Goal: Task Accomplishment & Management: Complete application form

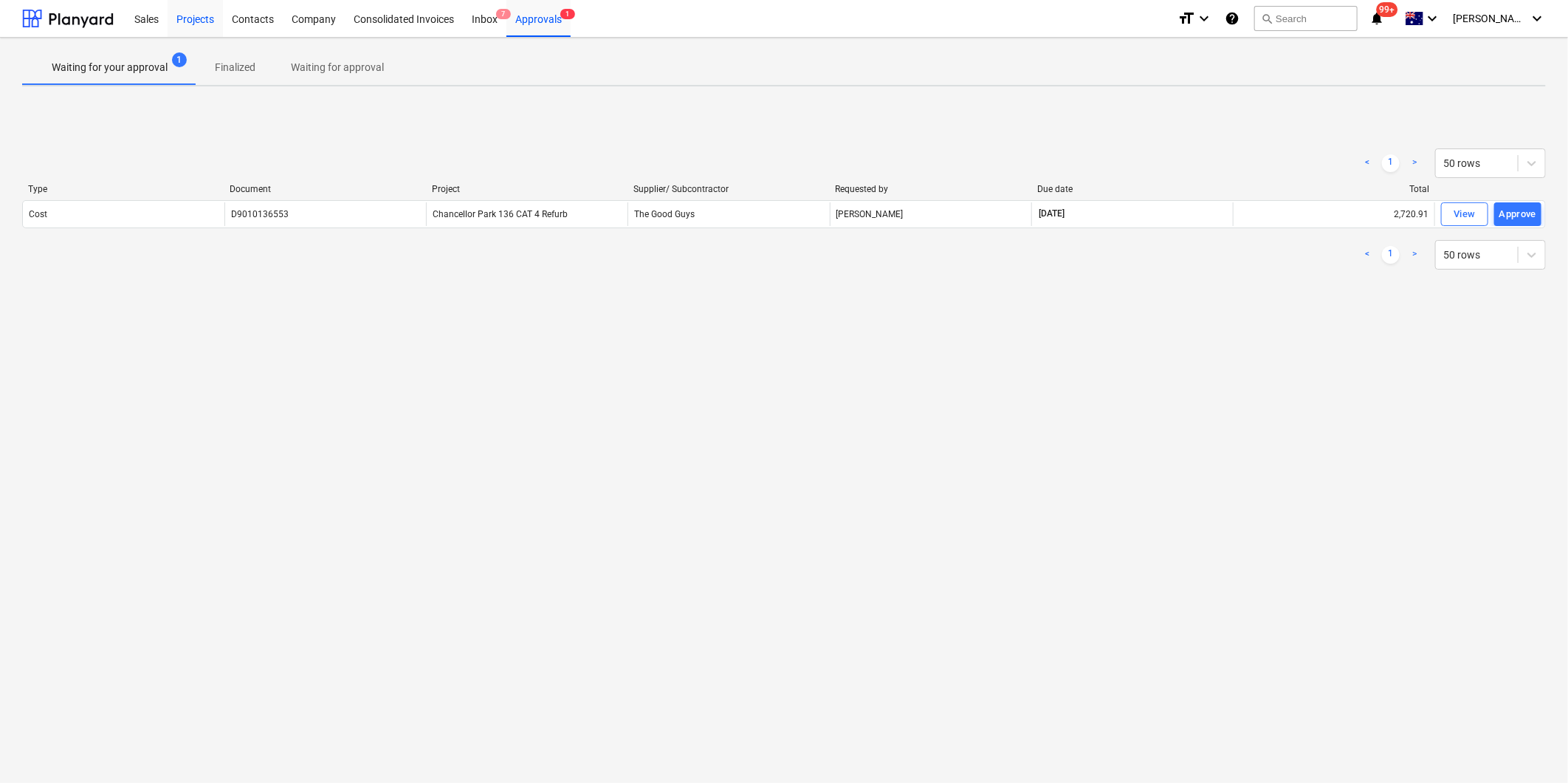
click at [186, 20] on div "Projects" at bounding box center [195, 18] width 55 height 37
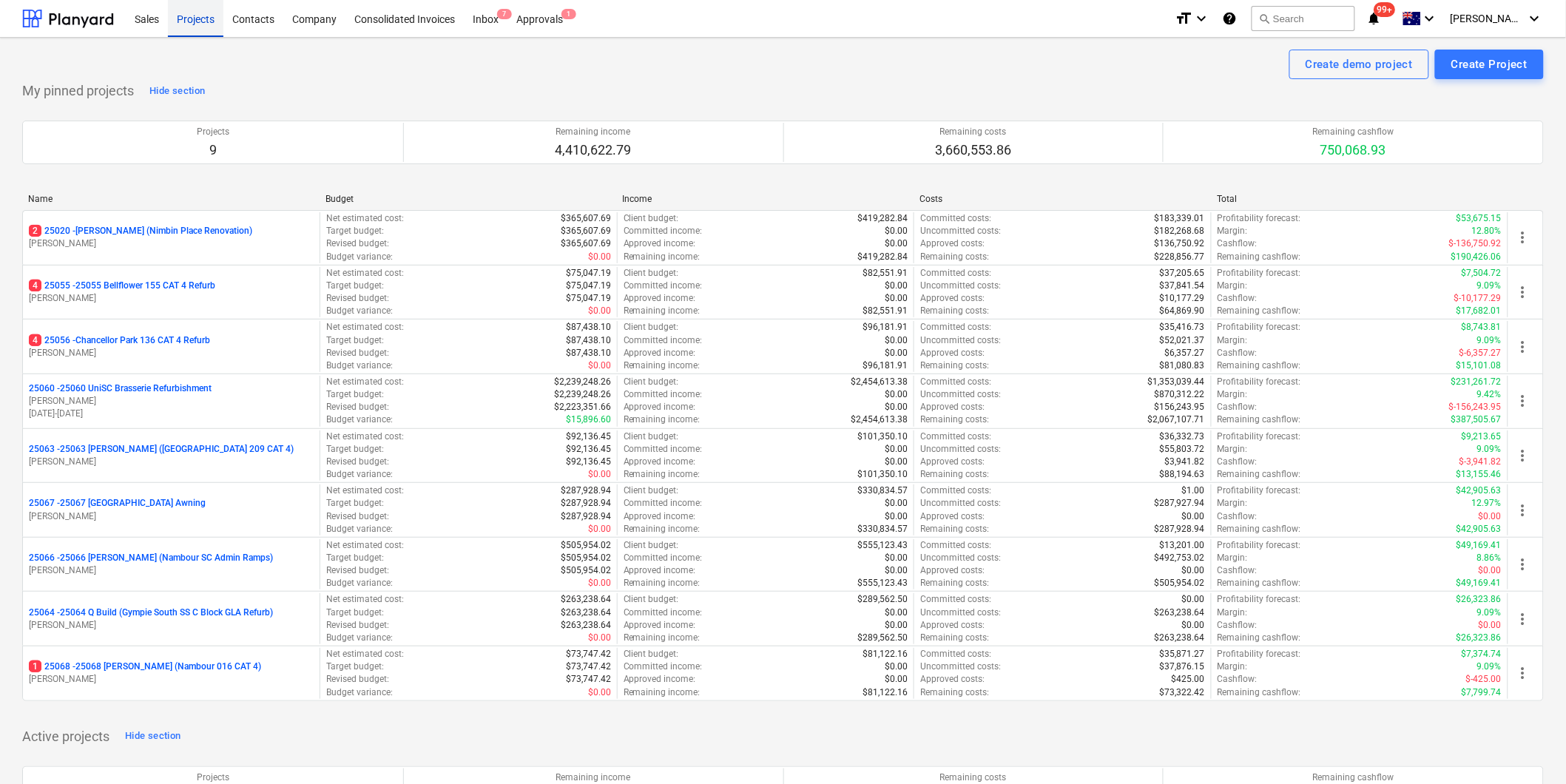
click at [185, 20] on div "Projects" at bounding box center [195, 18] width 56 height 38
click at [1486, 59] on div "Create Project" at bounding box center [1489, 64] width 76 height 20
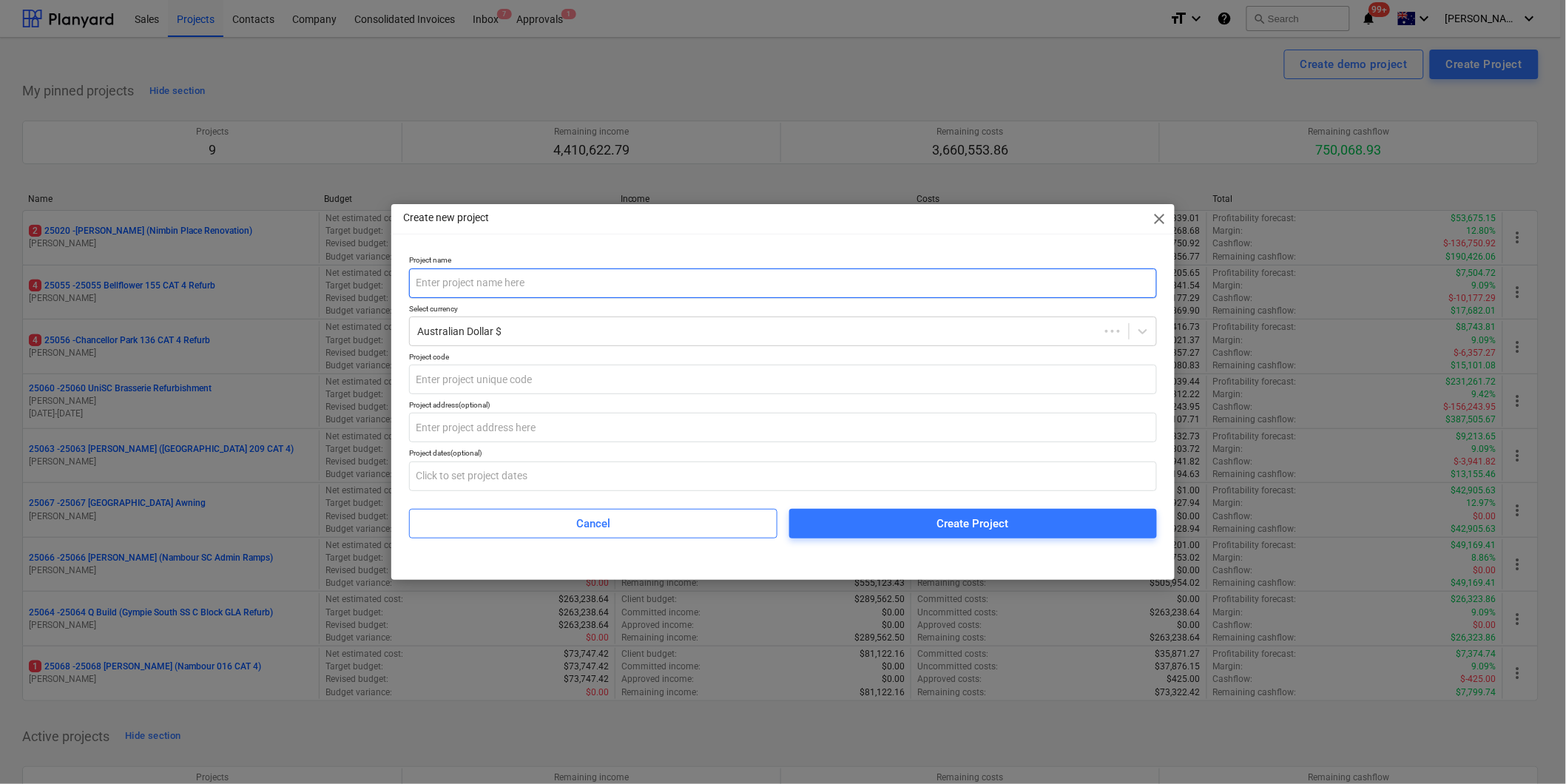
click at [497, 281] on input "text" at bounding box center [783, 283] width 747 height 30
type input "25072 [PERSON_NAME] ([GEOGRAPHIC_DATA] 327 CAT 4)"
click at [514, 378] on input "text" at bounding box center [785, 379] width 750 height 30
click at [746, 381] on input "Unit [GEOGRAPHIC_DATA], [STREET_ADDRESS]" at bounding box center [785, 379] width 750 height 30
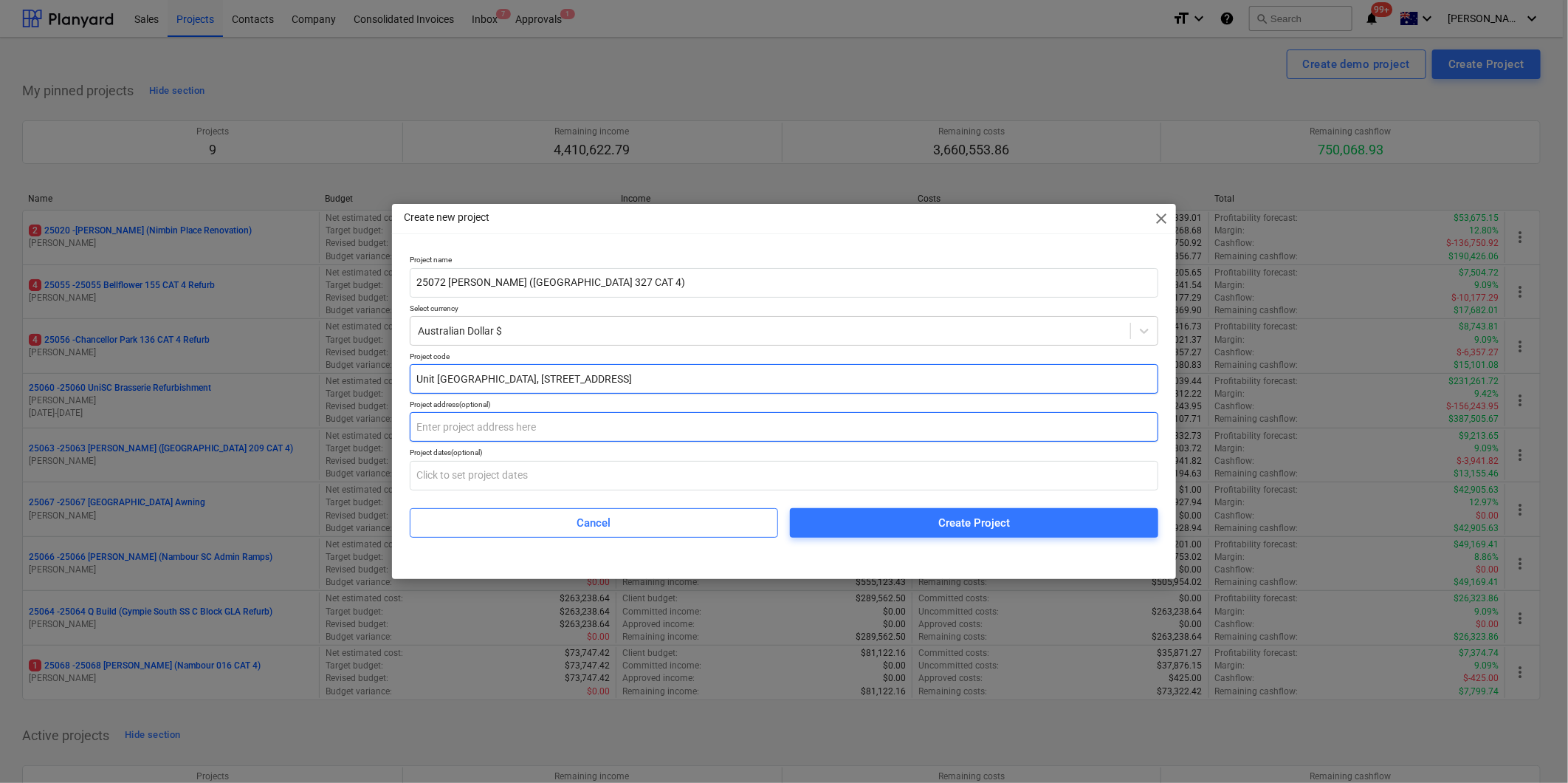
type input "Unit [GEOGRAPHIC_DATA], [STREET_ADDRESS]"
click at [517, 422] on input "text" at bounding box center [784, 427] width 748 height 30
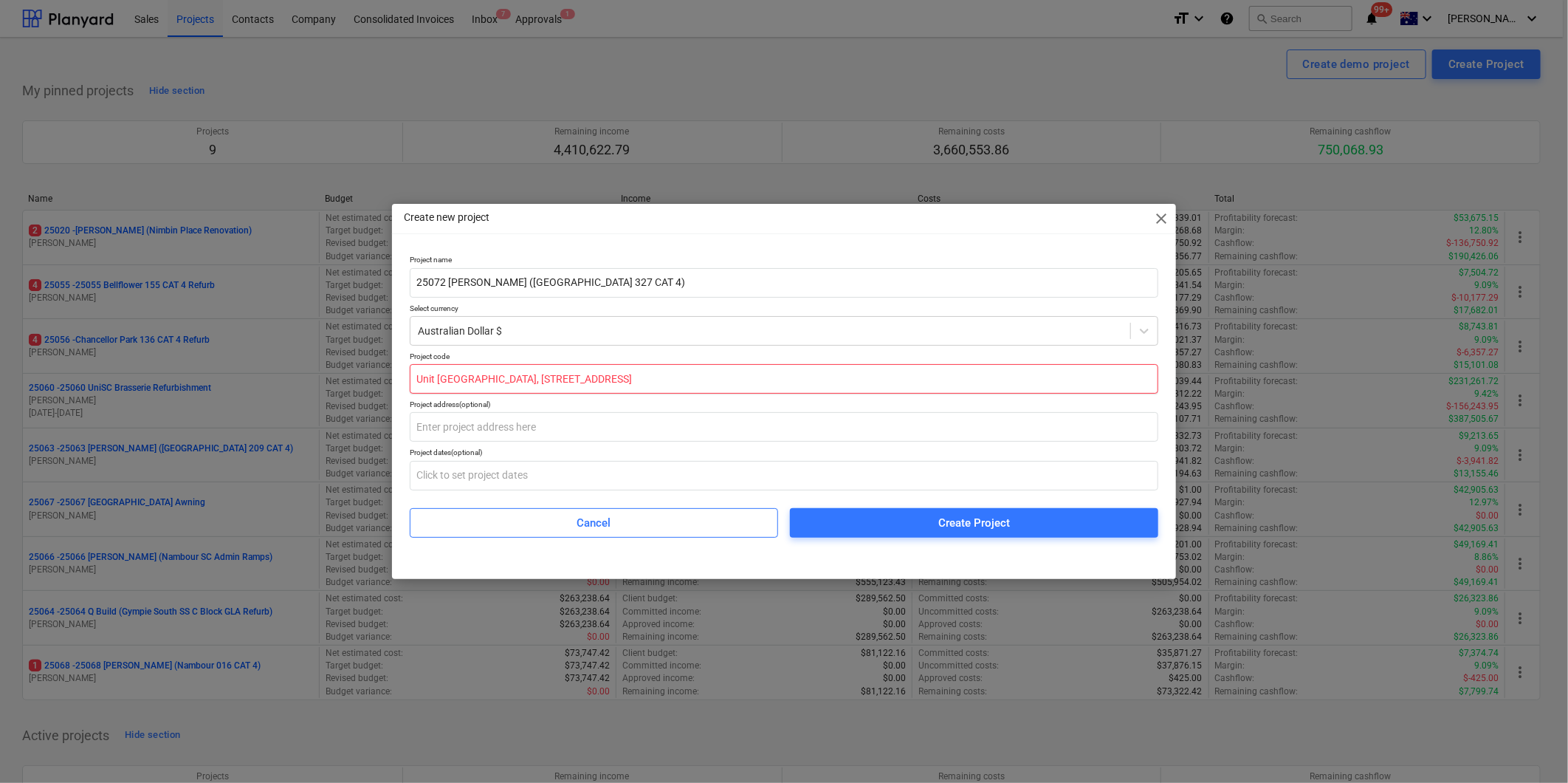
drag, startPoint x: 866, startPoint y: 376, endPoint x: 223, endPoint y: 380, distance: 643.0
click at [223, 380] on div "Create new project close Project name 25072 [PERSON_NAME] ([GEOGRAPHIC_DATA] 32…" at bounding box center [784, 391] width 1568 height 783
click at [460, 425] on input "text" at bounding box center [784, 427] width 748 height 30
paste input "Unit [GEOGRAPHIC_DATA], [STREET_ADDRESS]"
type input "Unit [GEOGRAPHIC_DATA], [STREET_ADDRESS]"
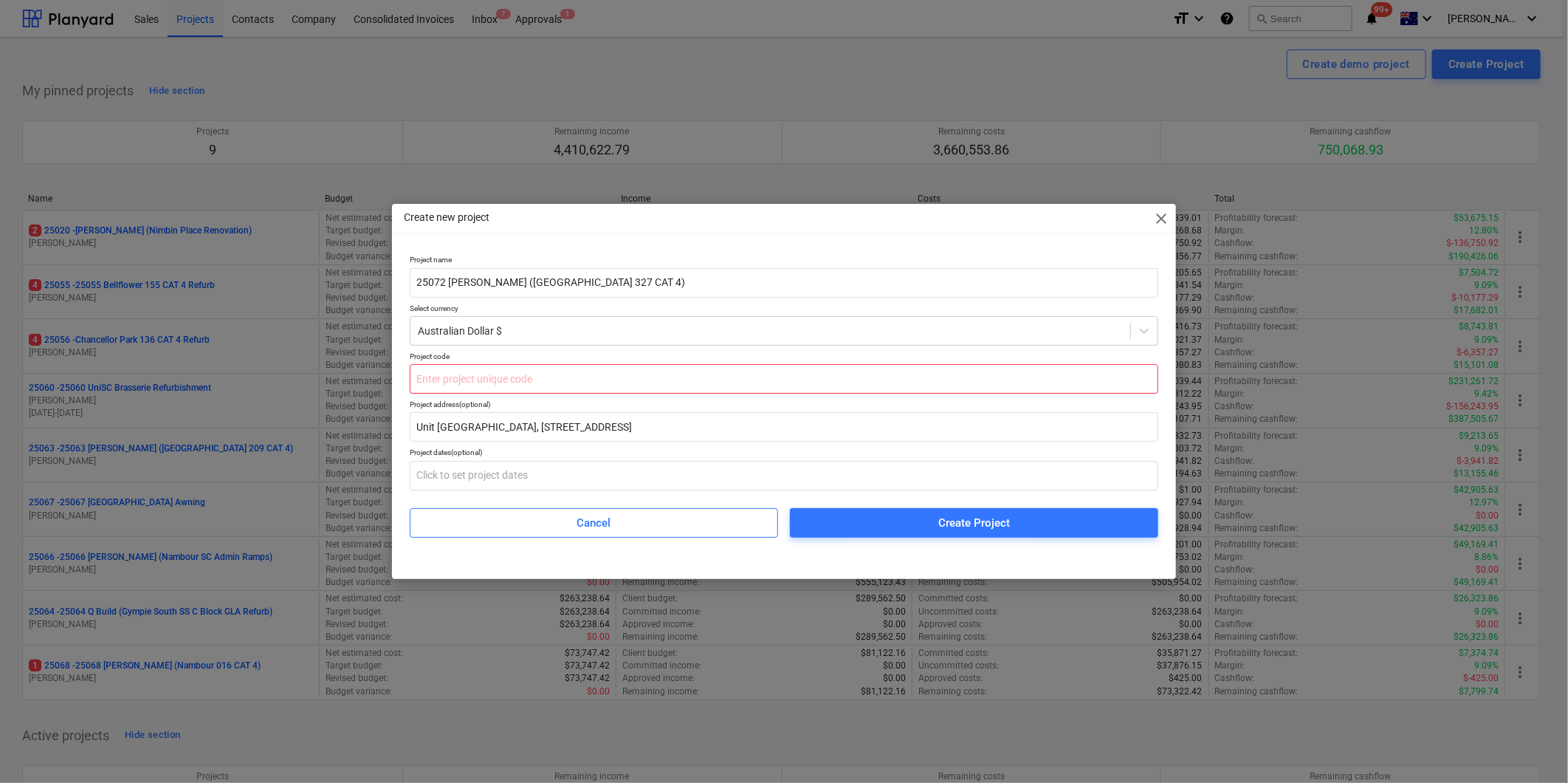
click at [469, 381] on input "text" at bounding box center [784, 379] width 748 height 30
type input "25072"
click at [962, 518] on div "Create Project" at bounding box center [974, 522] width 72 height 20
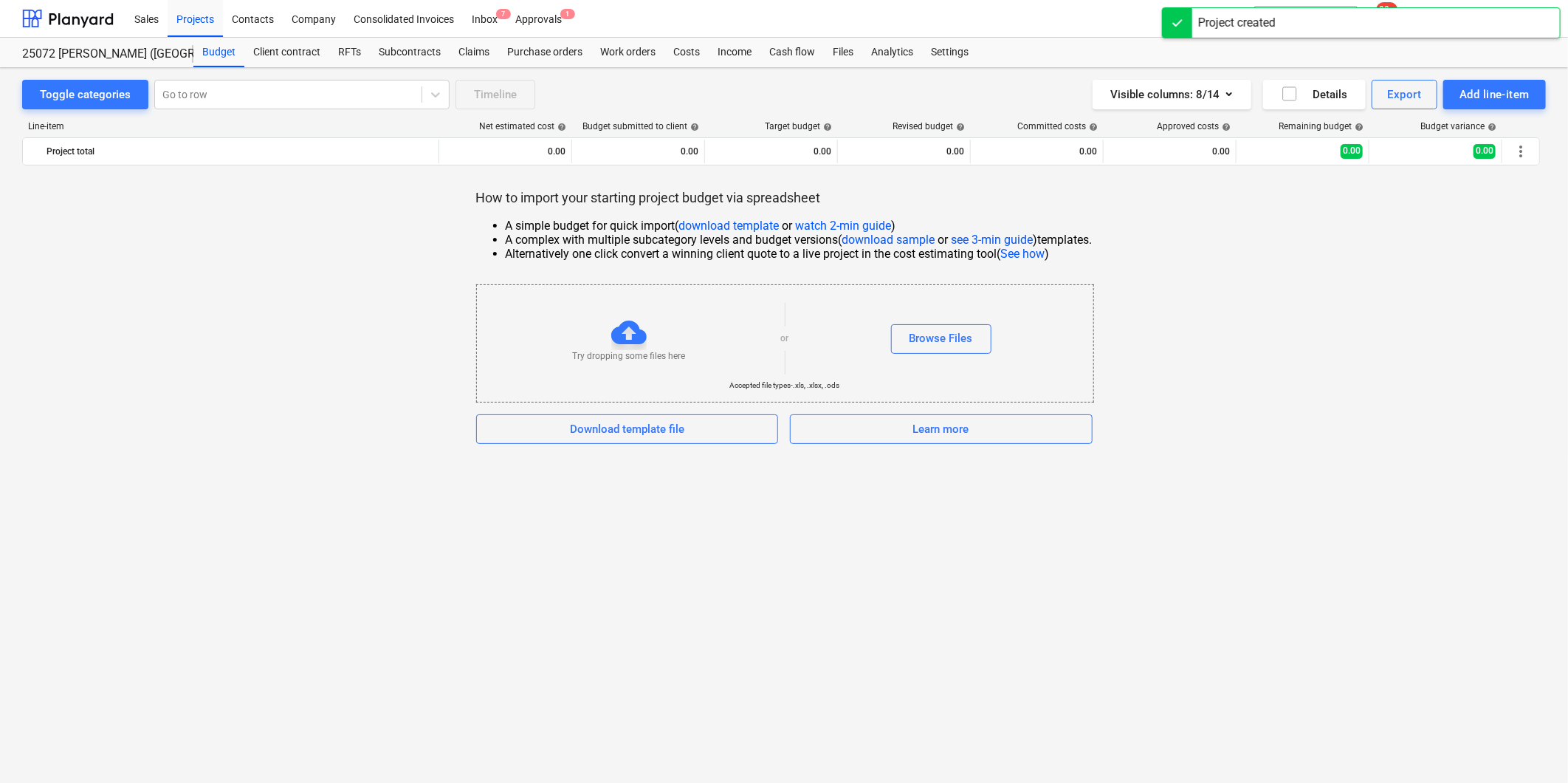
click at [1260, 341] on div "How to import your starting project budget via spreadsheet A simple budget for …" at bounding box center [784, 316] width 1524 height 254
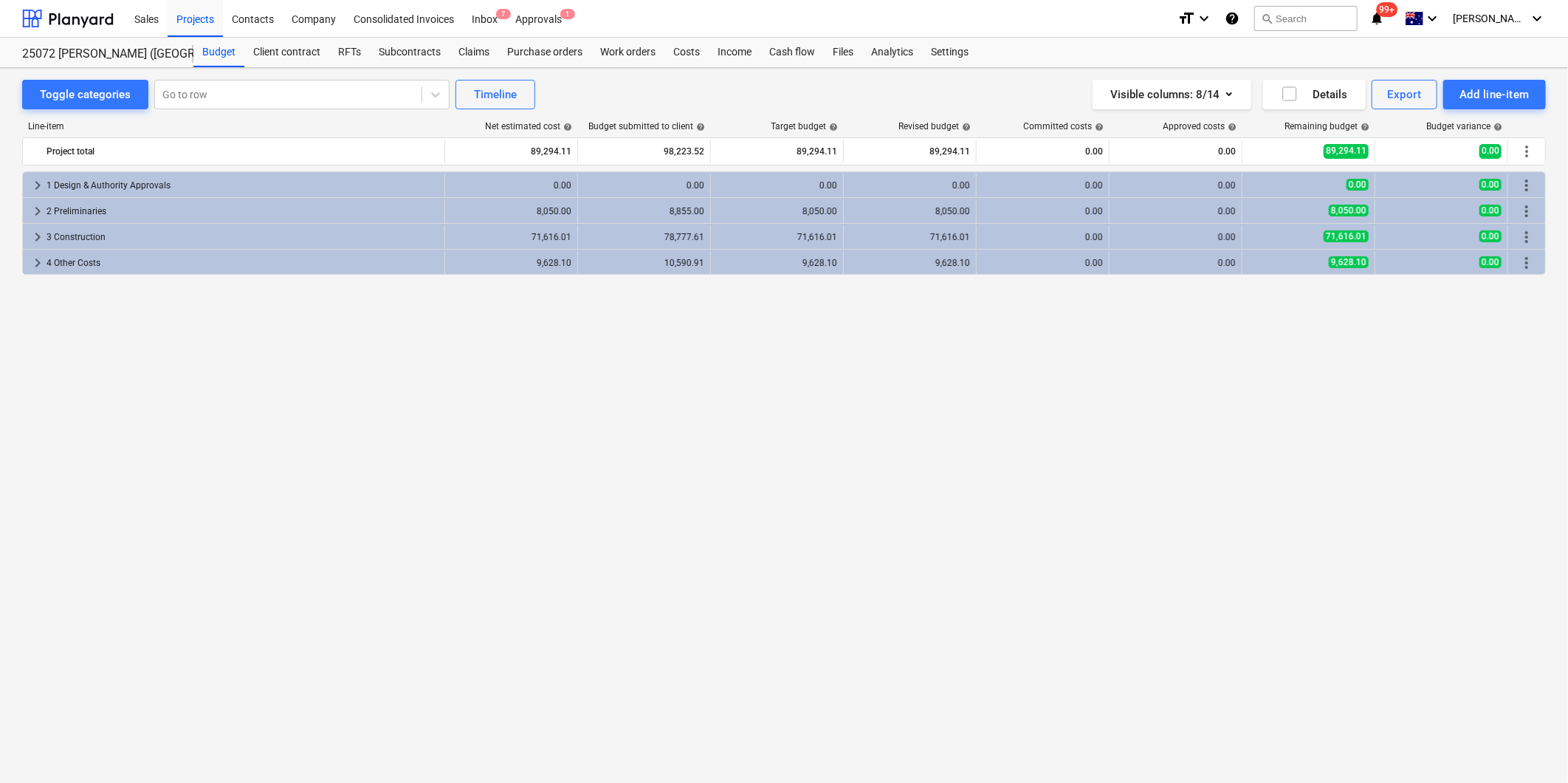
click at [434, 351] on div "keyboard_arrow_right 1 Design & Authority Approvals 0.00 0.00 0.00 0.00 0.00 0.…" at bounding box center [784, 446] width 1524 height 550
click at [198, 16] on div "Projects" at bounding box center [195, 18] width 55 height 37
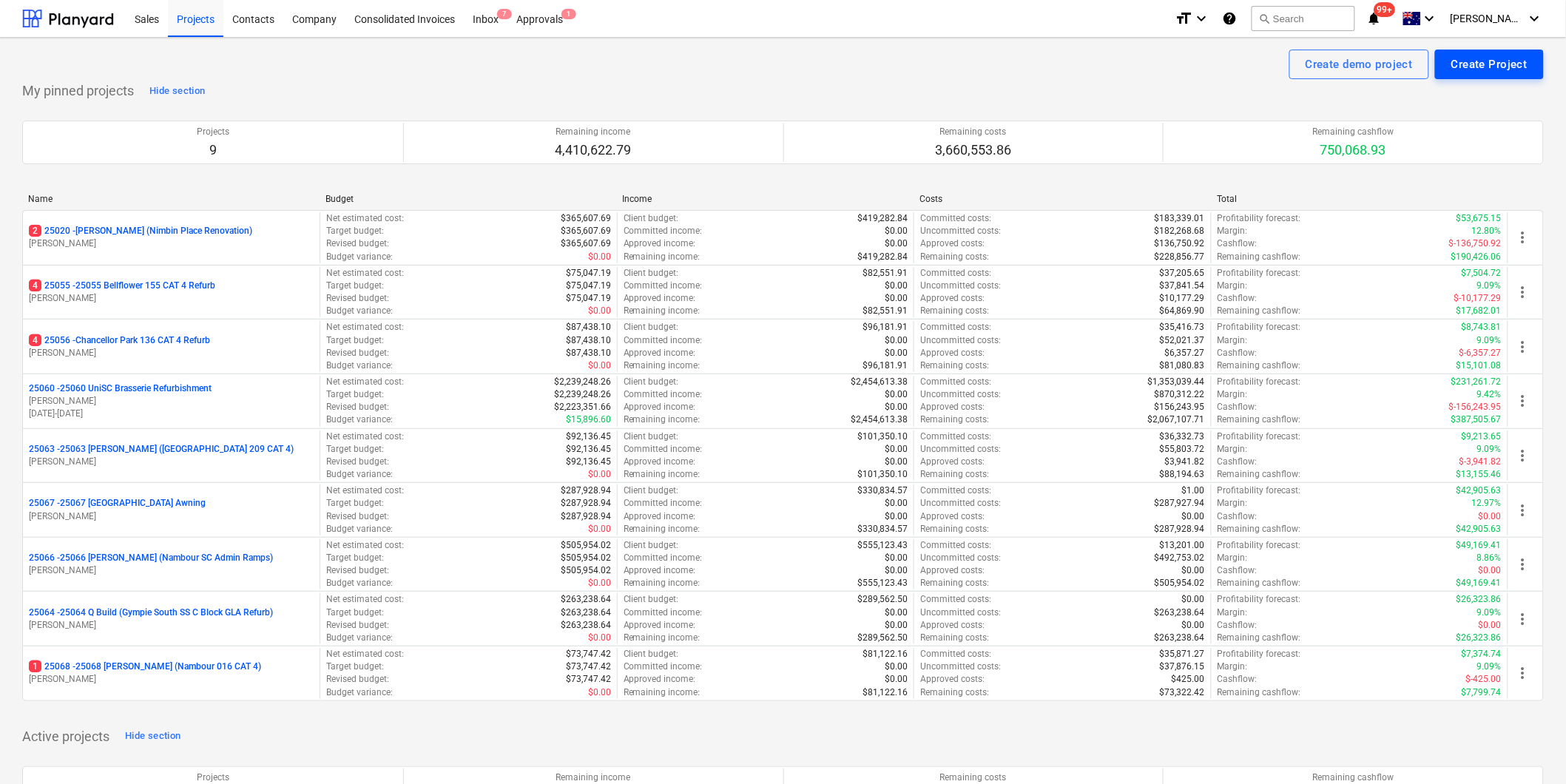
click at [1482, 62] on div "Create Project" at bounding box center [1489, 64] width 76 height 20
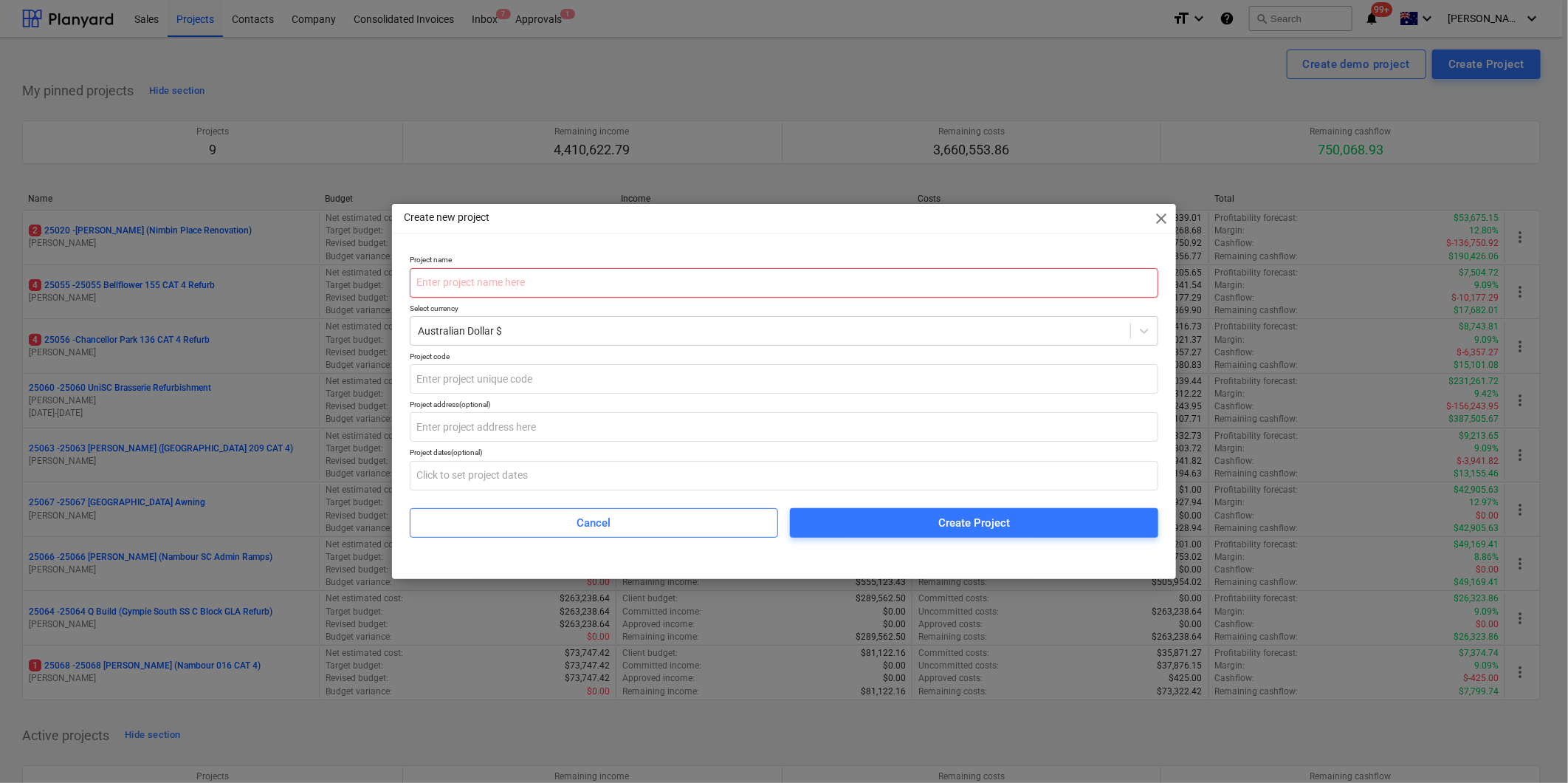
click at [539, 284] on input "text" at bounding box center [784, 283] width 748 height 30
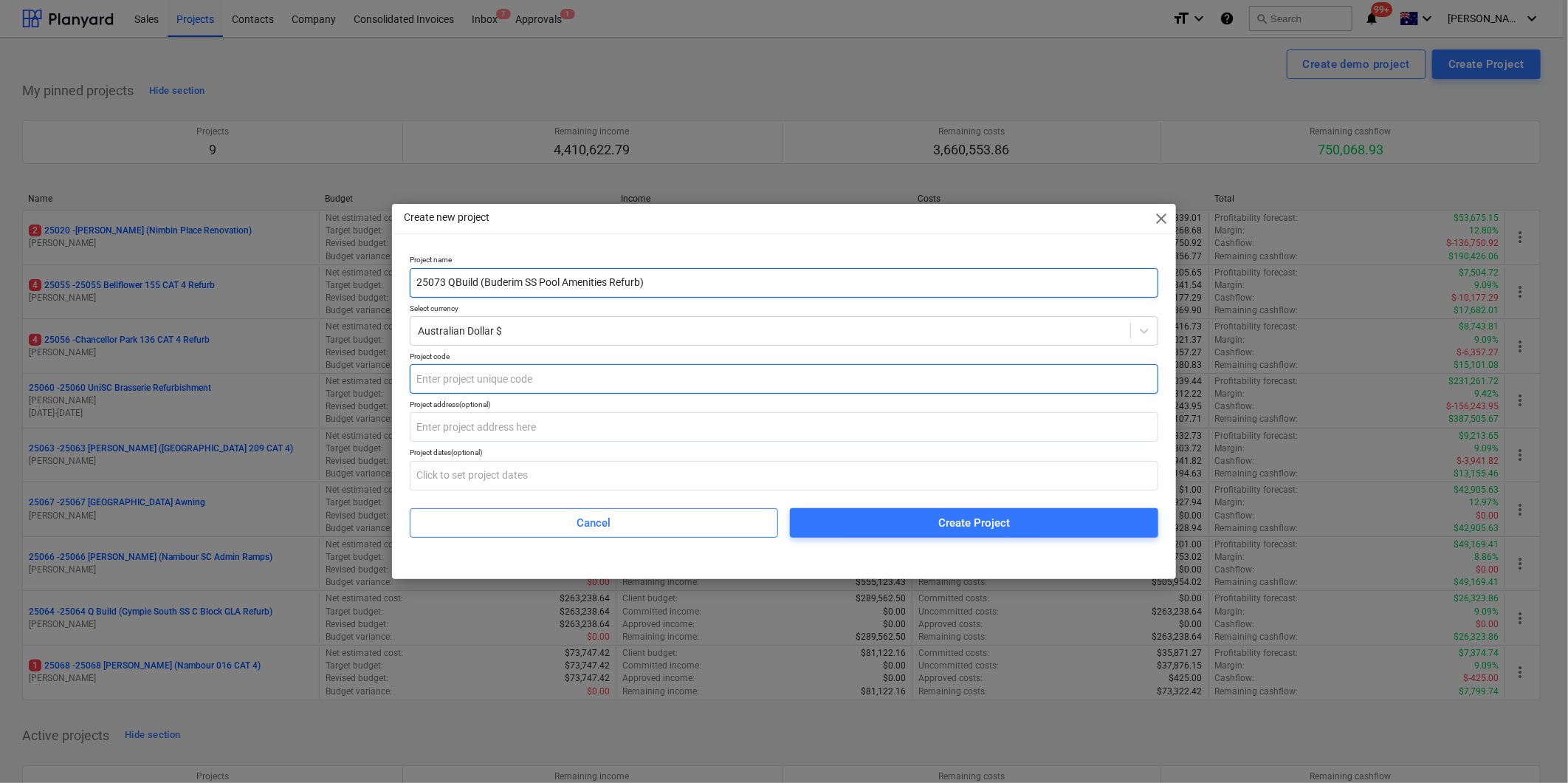
type input "25073 QBuild (Buderim SS Pool Amenities Refurb)"
click at [472, 372] on input "text" at bounding box center [784, 379] width 748 height 30
type input "25073"
click at [433, 430] on input "text" at bounding box center [784, 427] width 748 height 30
paste input "[STREET_ADDRESS]"
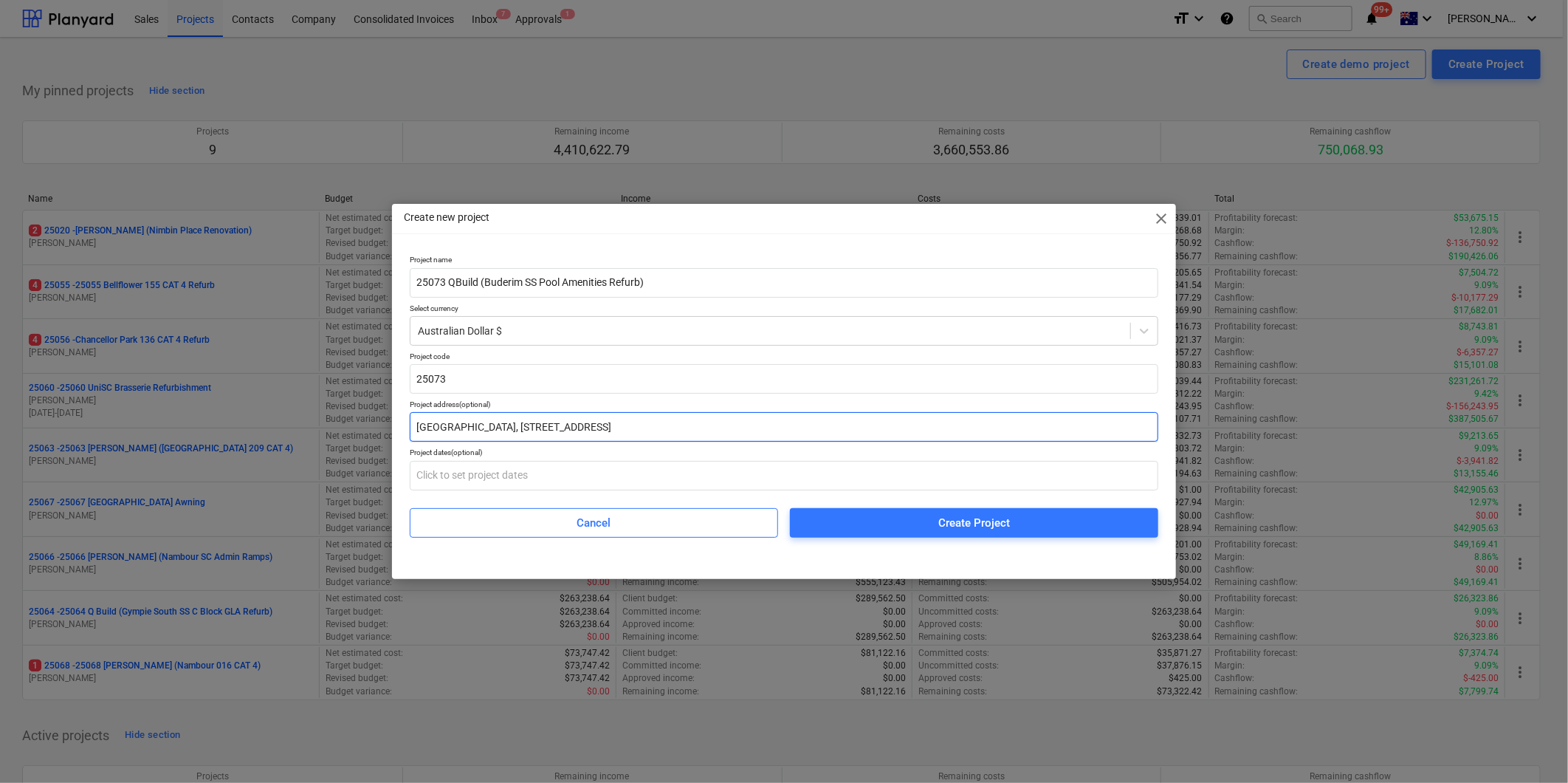
click at [574, 429] on input "[GEOGRAPHIC_DATA], [STREET_ADDRESS]" at bounding box center [784, 427] width 748 height 30
click at [760, 424] on input "[GEOGRAPHIC_DATA], [STREET_ADDRESS]" at bounding box center [784, 427] width 748 height 30
type input "[GEOGRAPHIC_DATA], [STREET_ADDRESS]"
click at [951, 517] on div "Create Project" at bounding box center [974, 522] width 72 height 20
